Goal: Find specific page/section: Find specific page/section

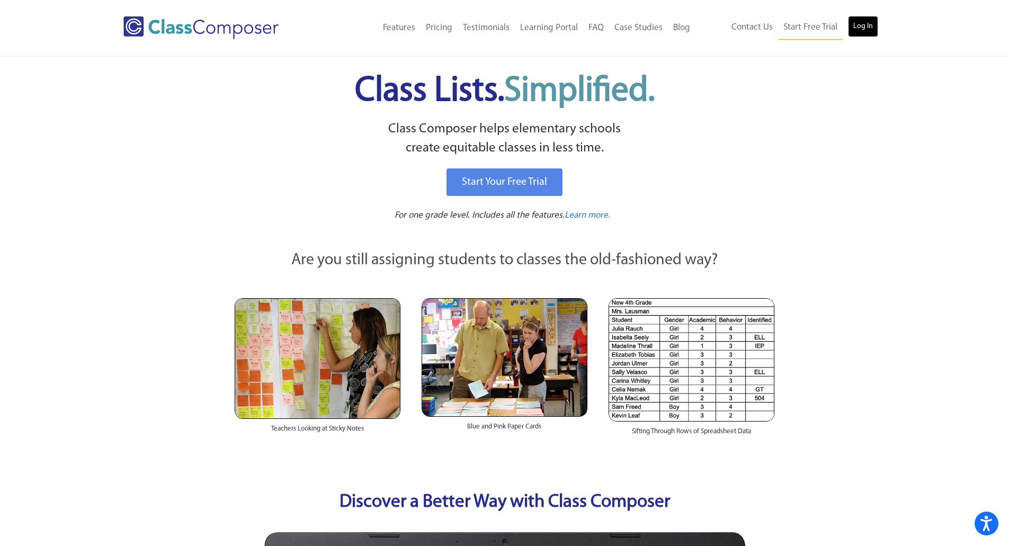
click at [869, 28] on link "Log In" at bounding box center [863, 26] width 30 height 21
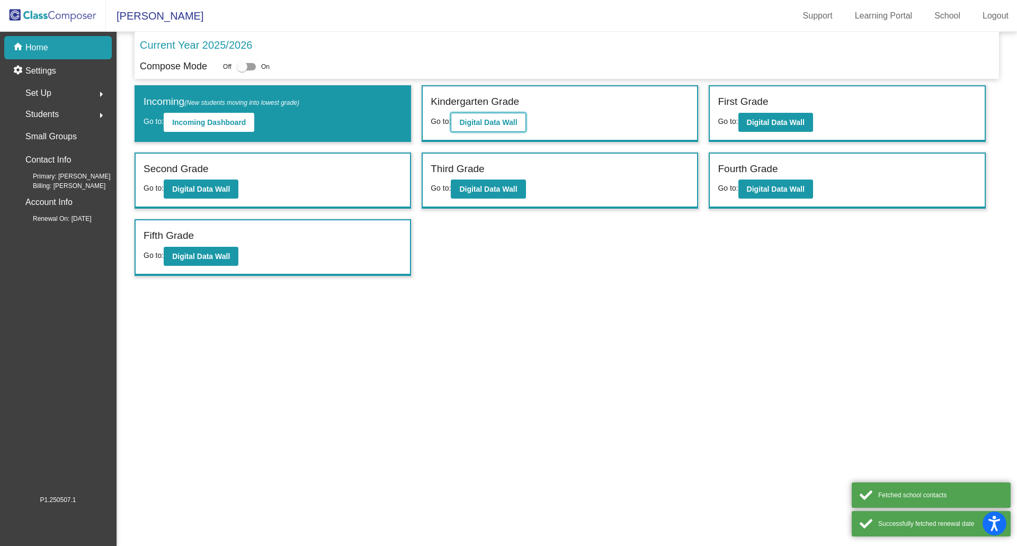
click at [455, 120] on button "Digital Data Wall" at bounding box center [488, 122] width 75 height 19
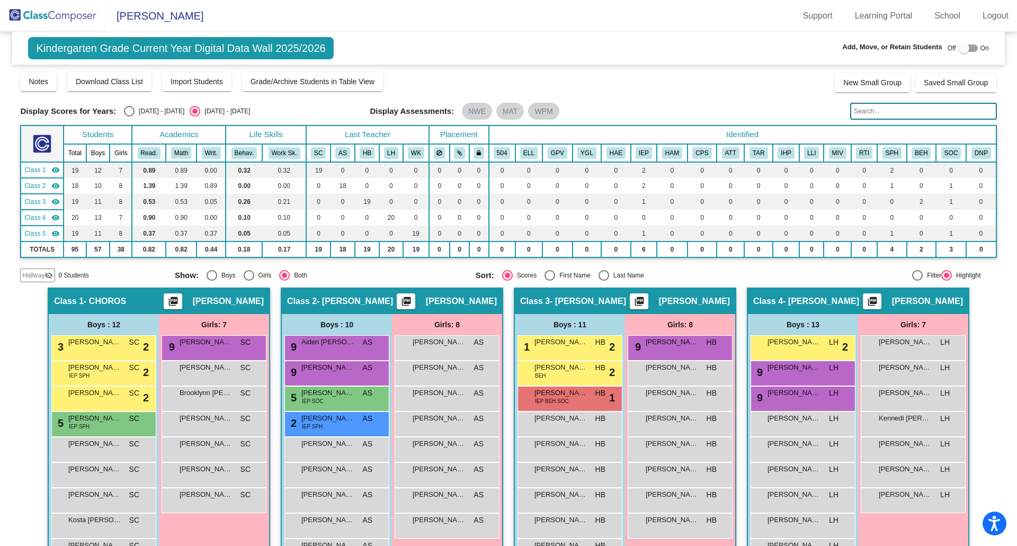
scroll to position [106, 0]
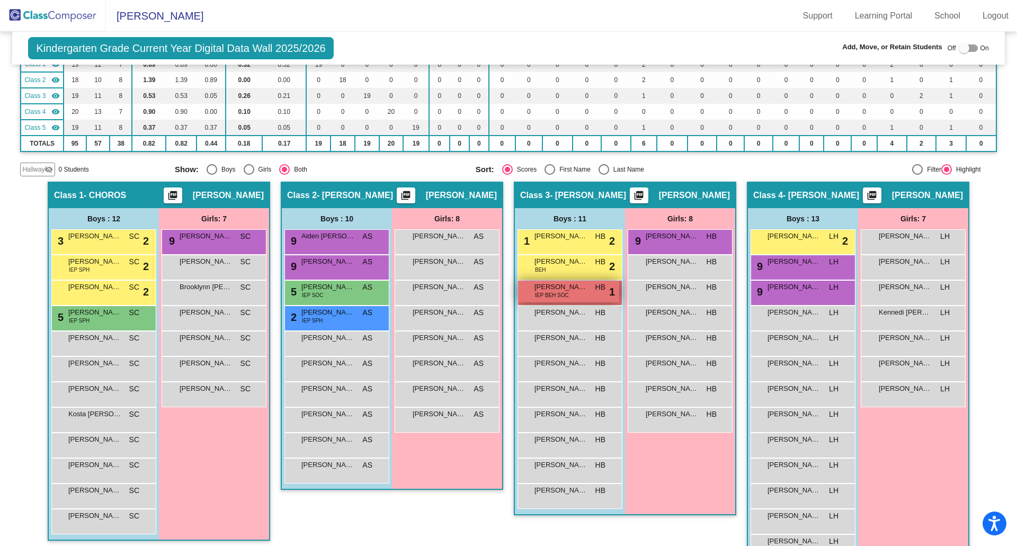
click at [576, 291] on span "[PERSON_NAME] Atticus [PERSON_NAME]" at bounding box center [560, 287] width 53 height 11
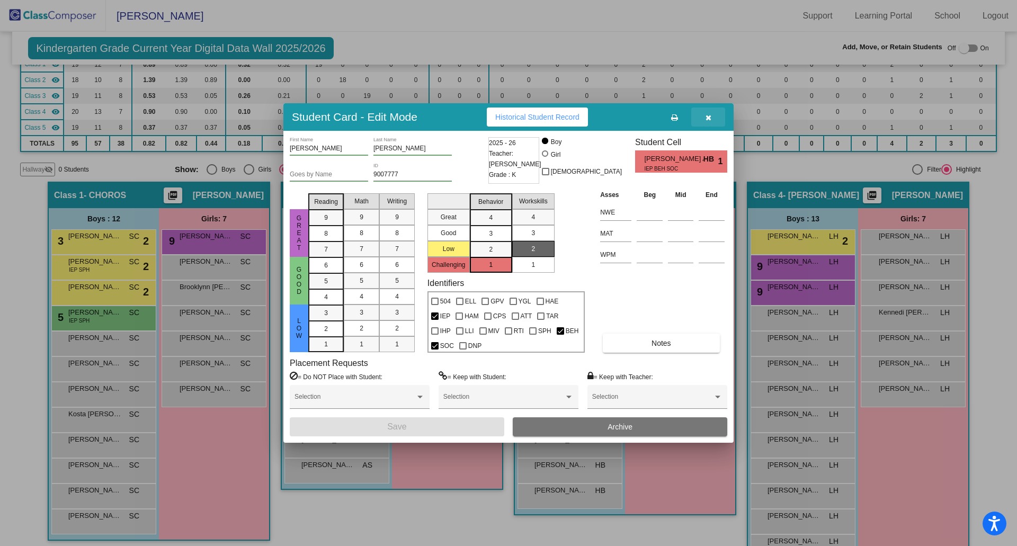
click at [711, 115] on icon "button" at bounding box center [709, 117] width 6 height 7
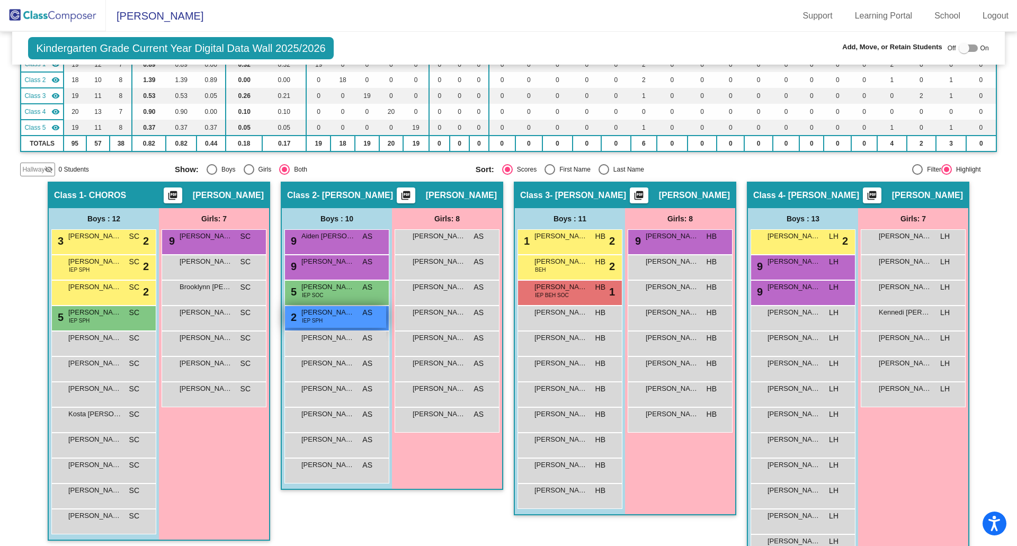
click at [339, 320] on div "2 [PERSON_NAME] IEP SPH AS lock do_not_disturb_alt" at bounding box center [335, 317] width 101 height 22
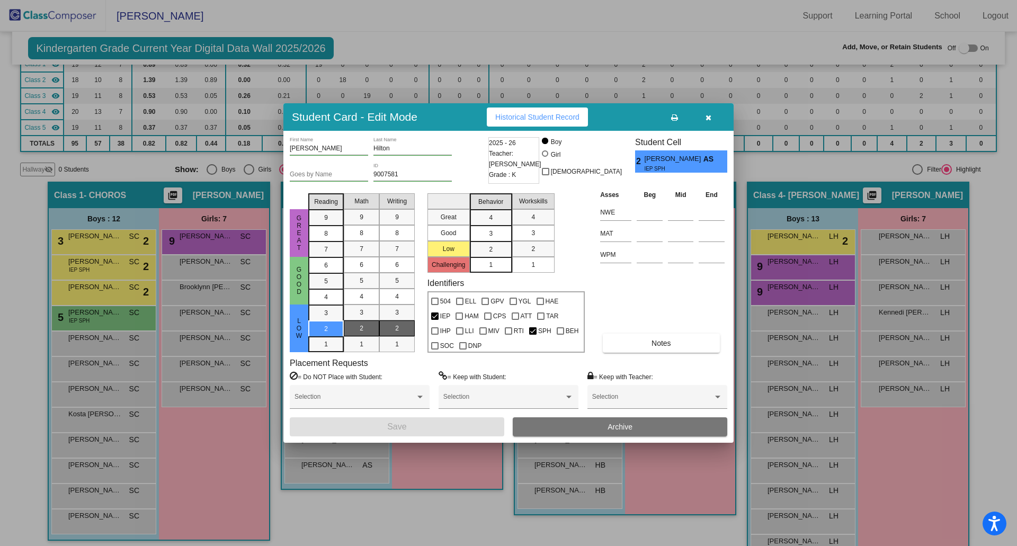
click at [701, 117] on button "button" at bounding box center [708, 117] width 34 height 19
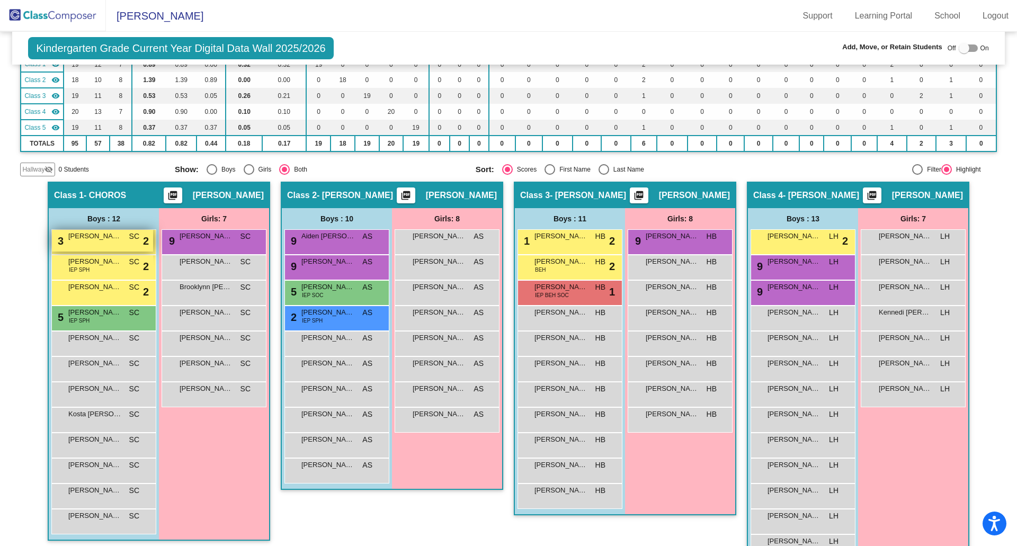
click at [122, 246] on div "3 Rey Qualls SC lock do_not_disturb_alt 2" at bounding box center [102, 241] width 101 height 22
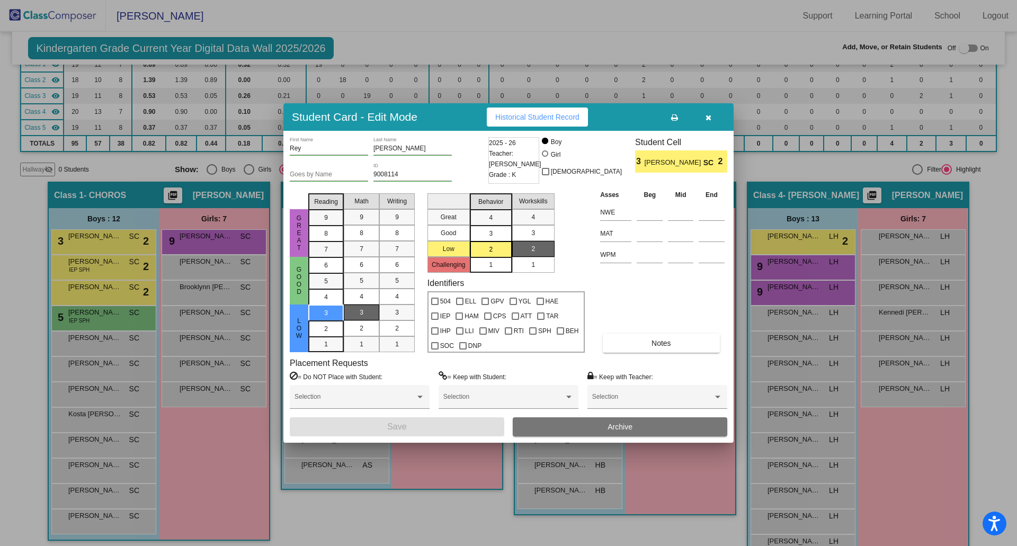
click at [709, 112] on button "button" at bounding box center [708, 117] width 34 height 19
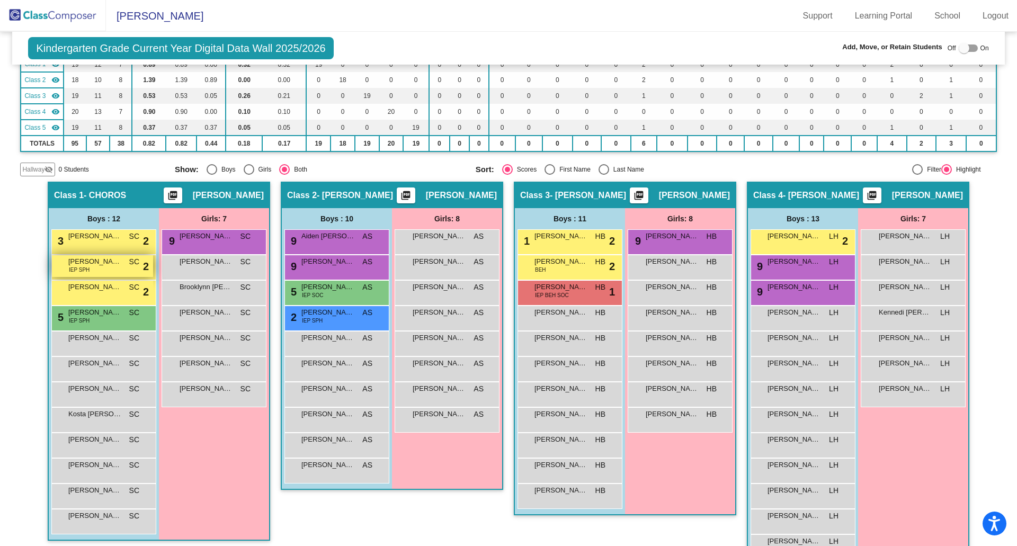
click at [112, 260] on span "Daniel Archer Gruber" at bounding box center [94, 261] width 53 height 11
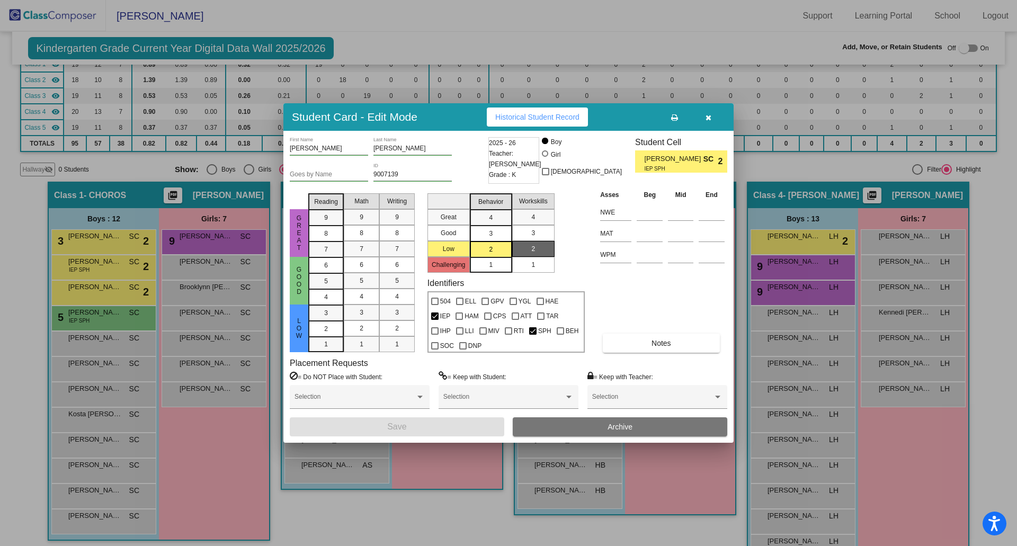
click at [710, 119] on icon "button" at bounding box center [709, 117] width 6 height 7
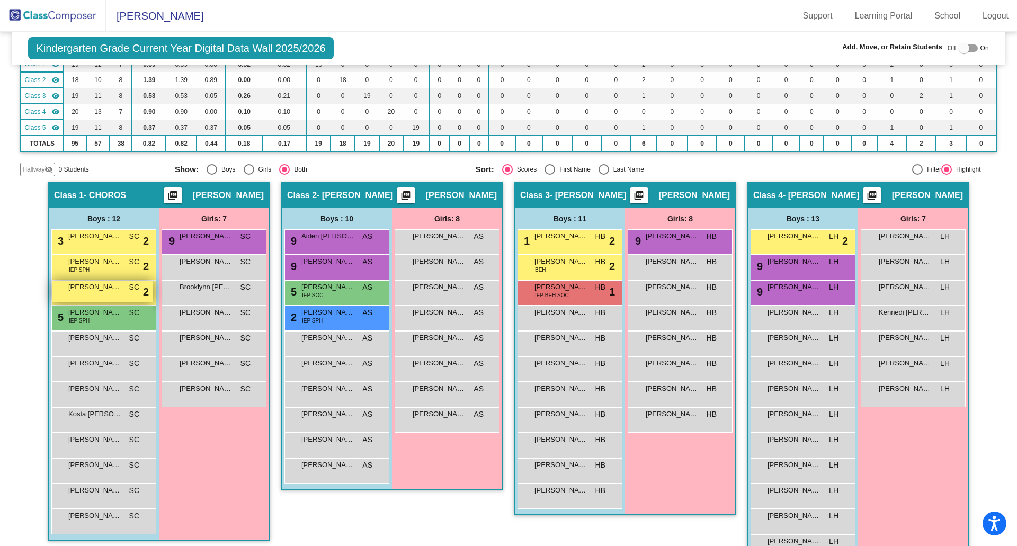
click at [95, 288] on span "Theodore Joel Cooper" at bounding box center [94, 287] width 53 height 11
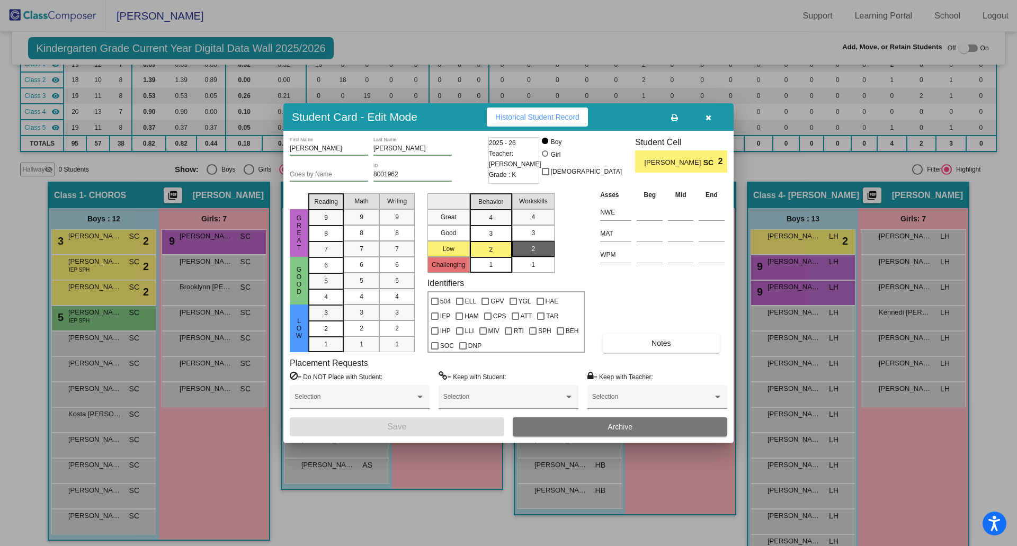
click at [711, 118] on button "button" at bounding box center [708, 117] width 34 height 19
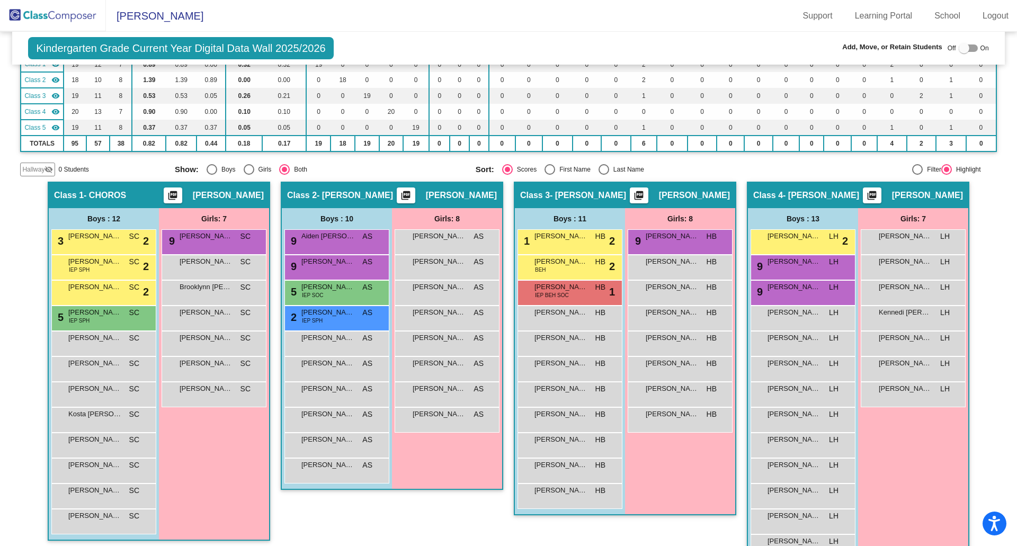
scroll to position [53, 0]
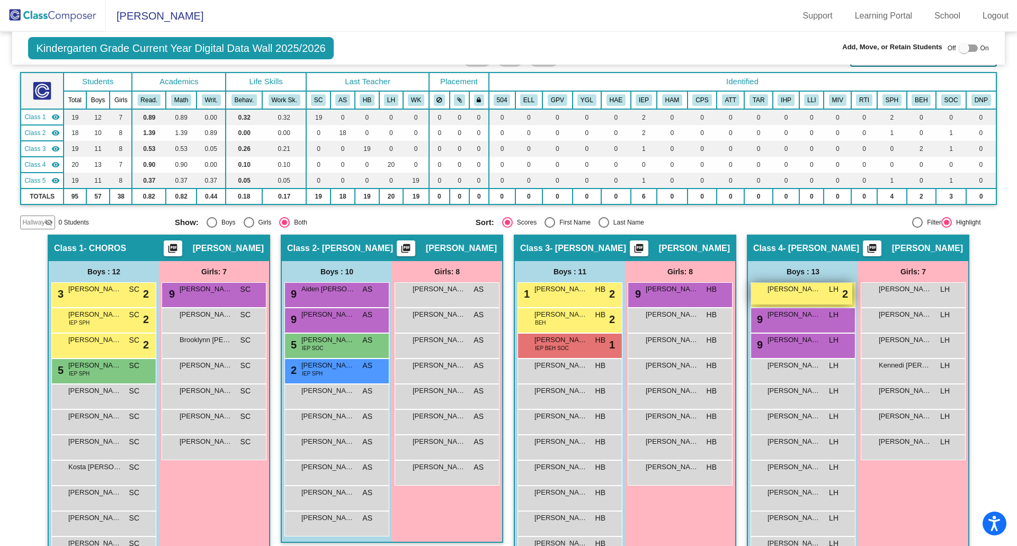
click at [773, 293] on span "Roman Nicholas Urena" at bounding box center [793, 289] width 53 height 11
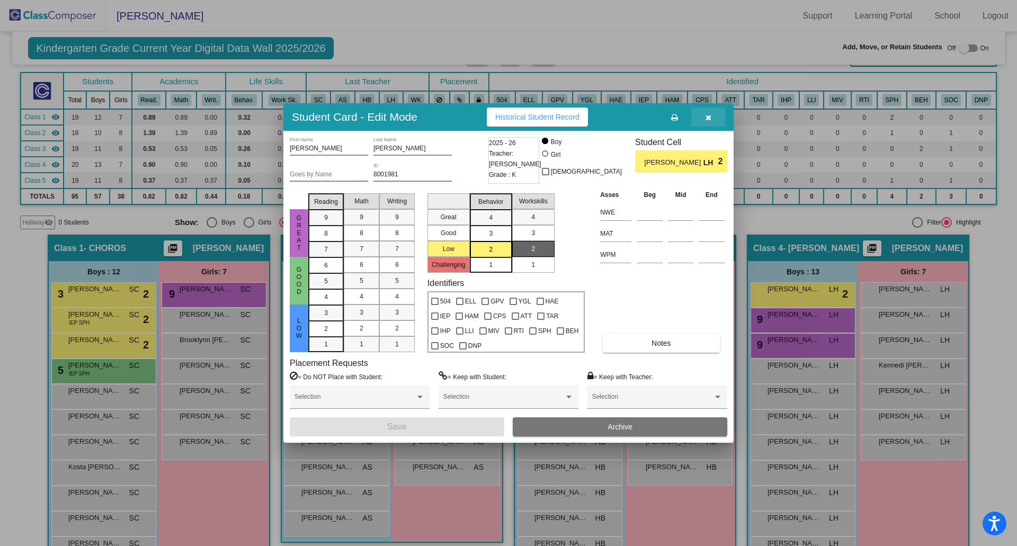
click at [711, 117] on icon "button" at bounding box center [709, 117] width 6 height 7
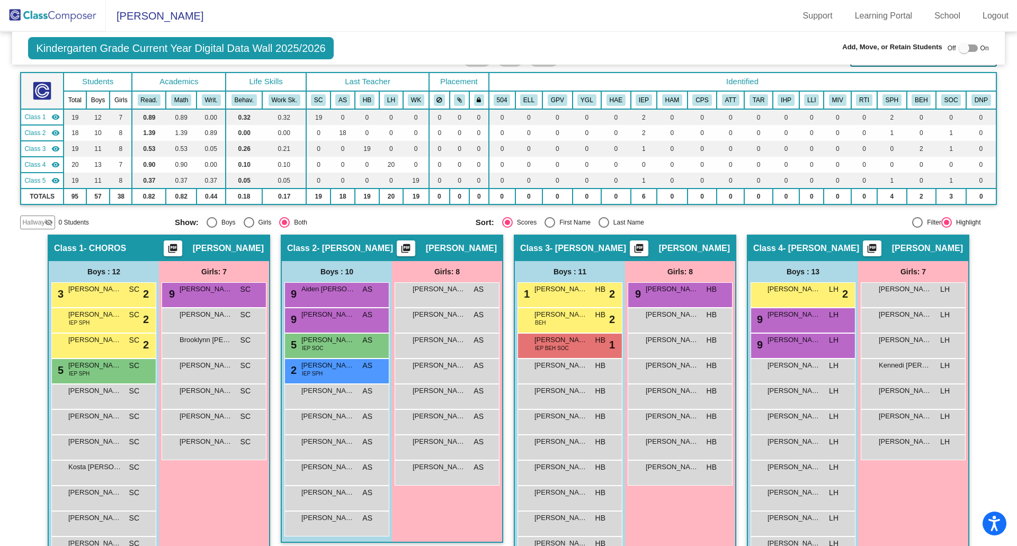
scroll to position [0, 0]
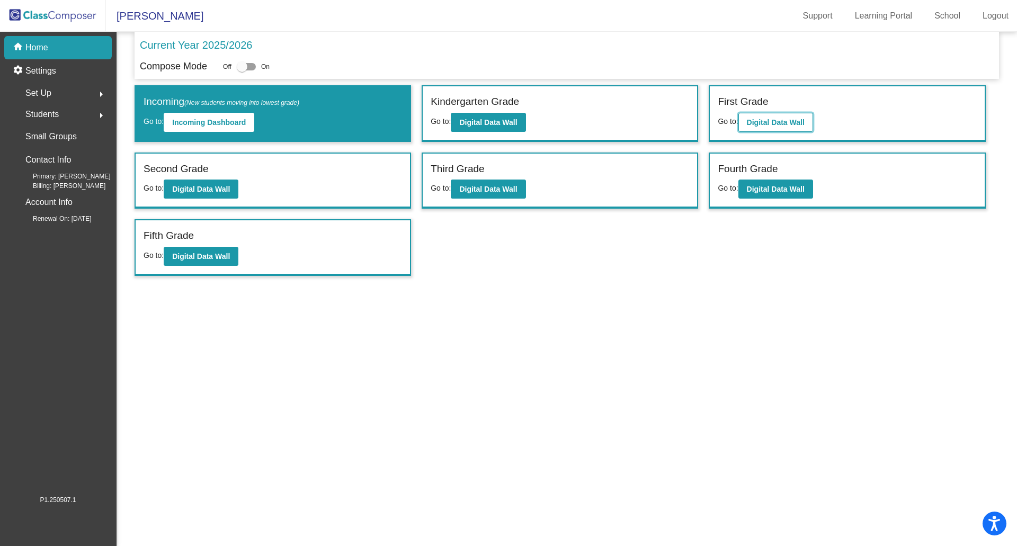
click at [782, 124] on b "Digital Data Wall" at bounding box center [776, 122] width 58 height 8
